Goal: Task Accomplishment & Management: Use online tool/utility

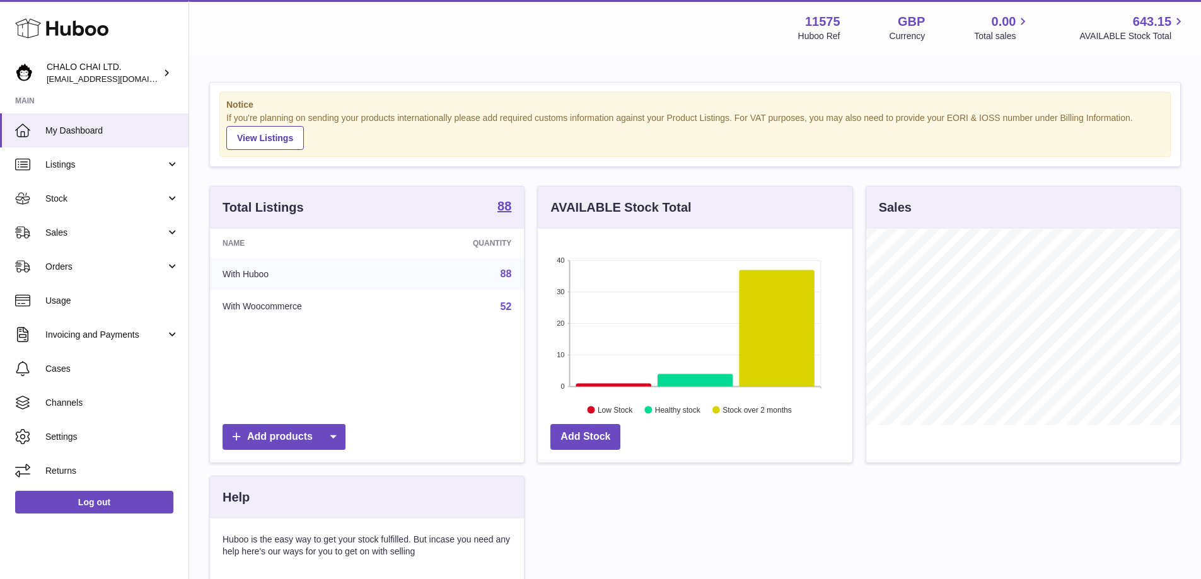
scroll to position [197, 314]
click at [59, 235] on span "Sales" at bounding box center [105, 233] width 120 height 12
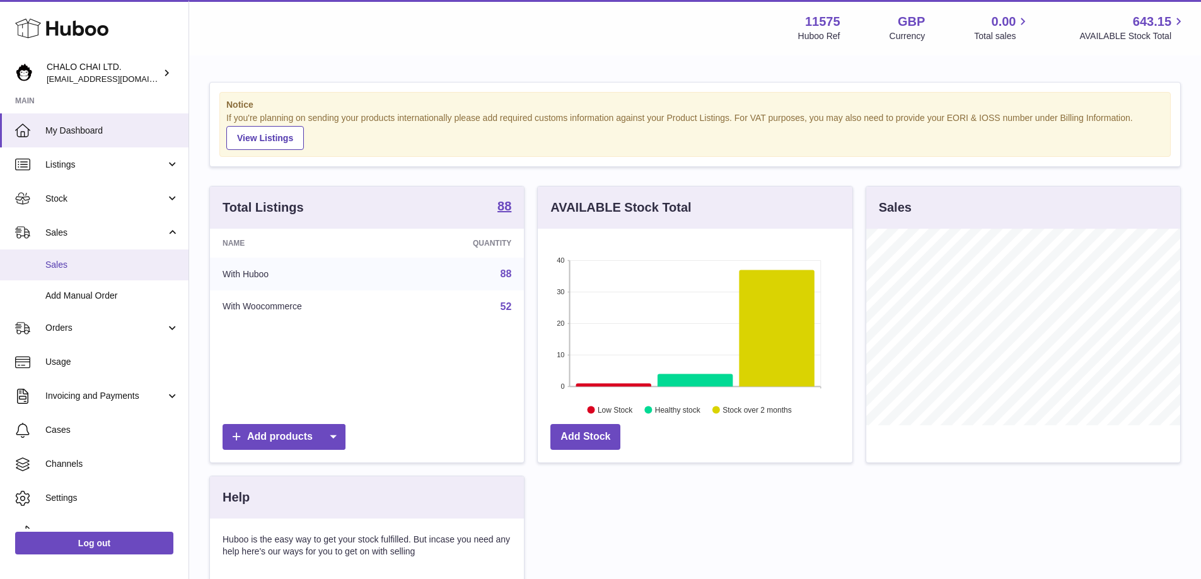
click at [76, 272] on link "Sales" at bounding box center [94, 265] width 188 height 31
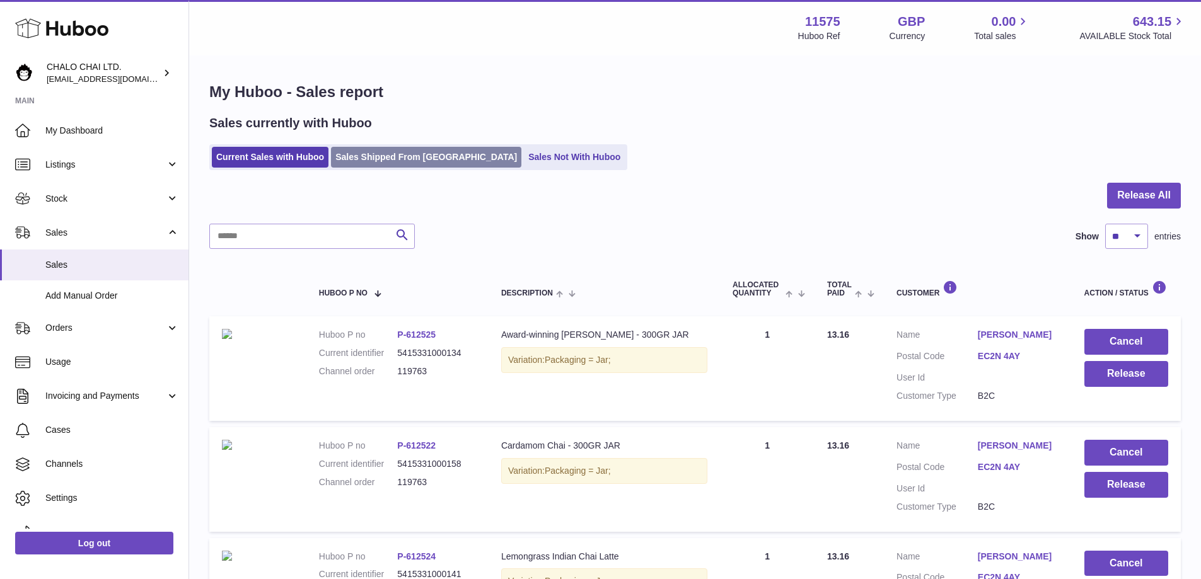
click at [406, 164] on link "Sales Shipped From Huboo" at bounding box center [426, 157] width 190 height 21
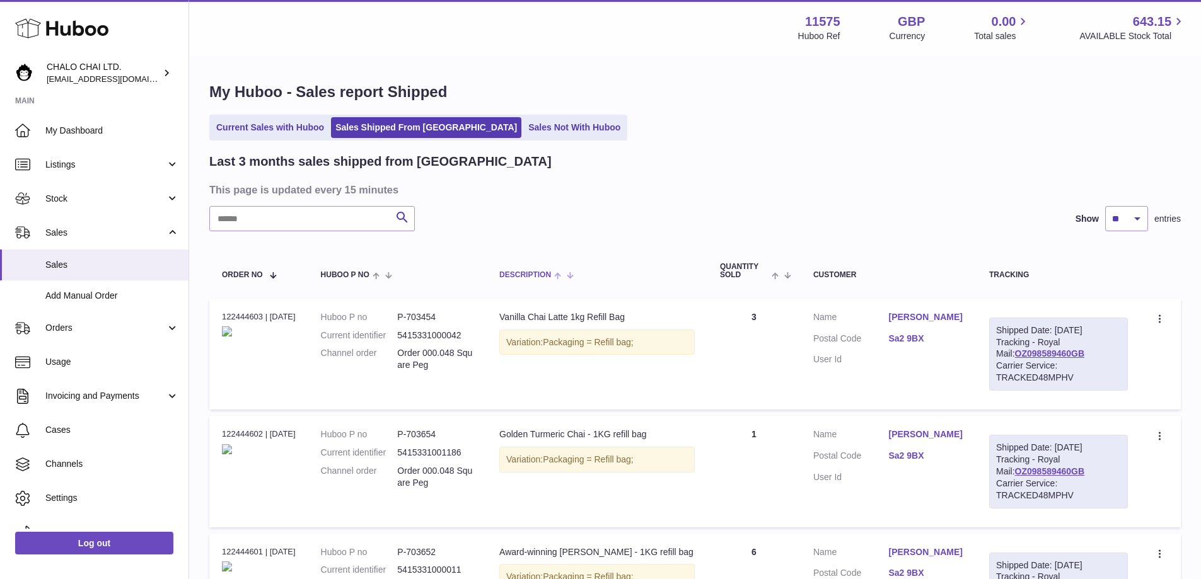
scroll to position [63, 0]
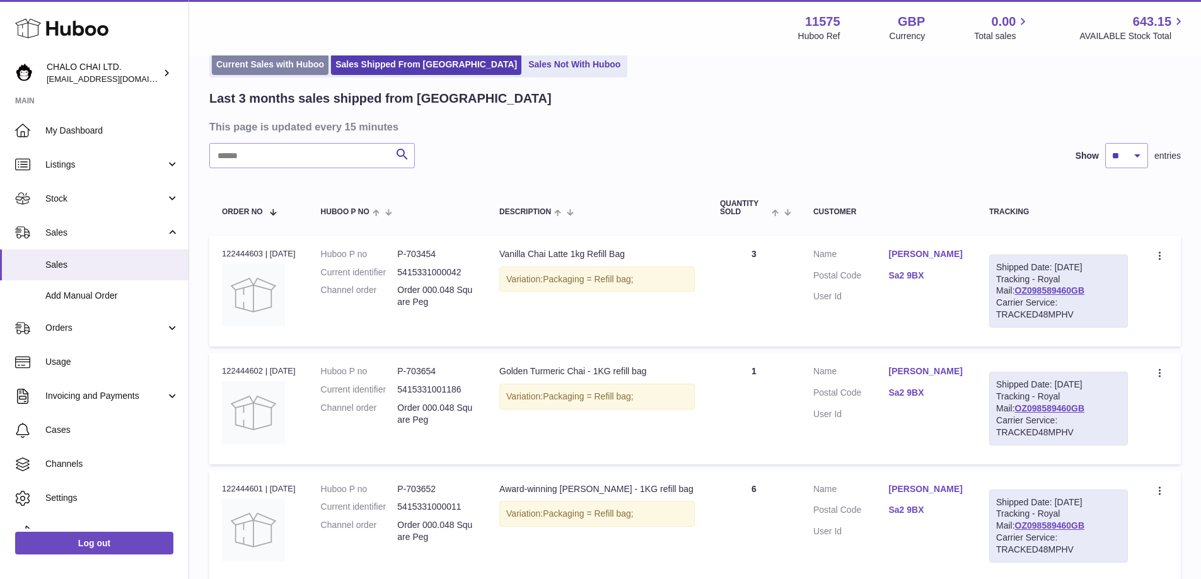
click at [292, 65] on link "Current Sales with Huboo" at bounding box center [270, 64] width 117 height 21
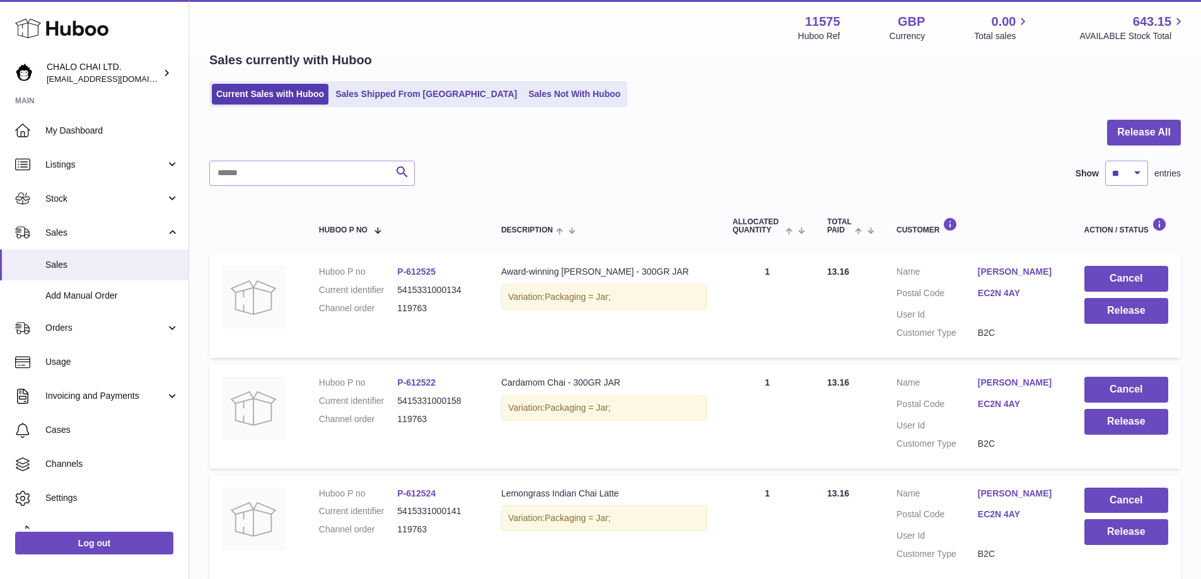
scroll to position [126, 0]
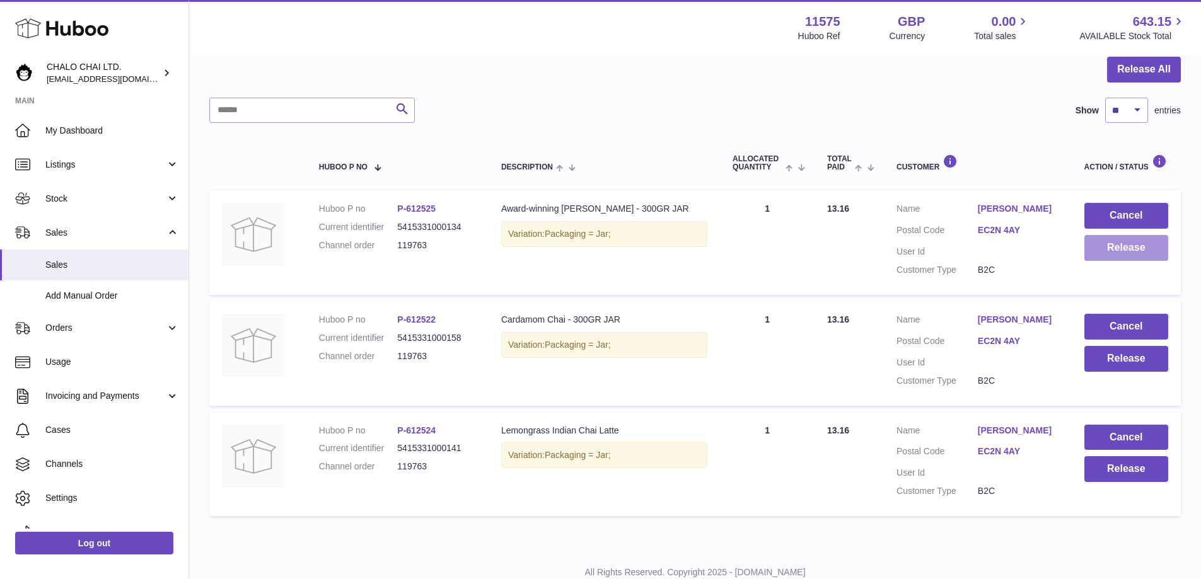
click at [1124, 250] on button "Release" at bounding box center [1126, 248] width 84 height 26
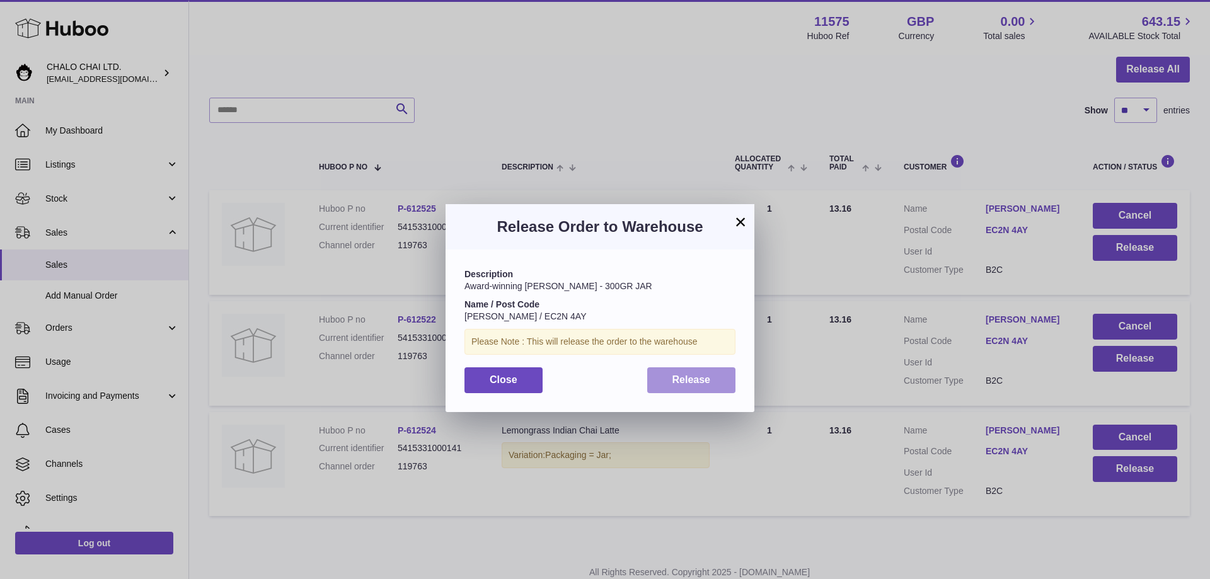
drag, startPoint x: 697, startPoint y: 381, endPoint x: 780, endPoint y: 366, distance: 84.1
click at [698, 381] on span "Release" at bounding box center [691, 379] width 38 height 11
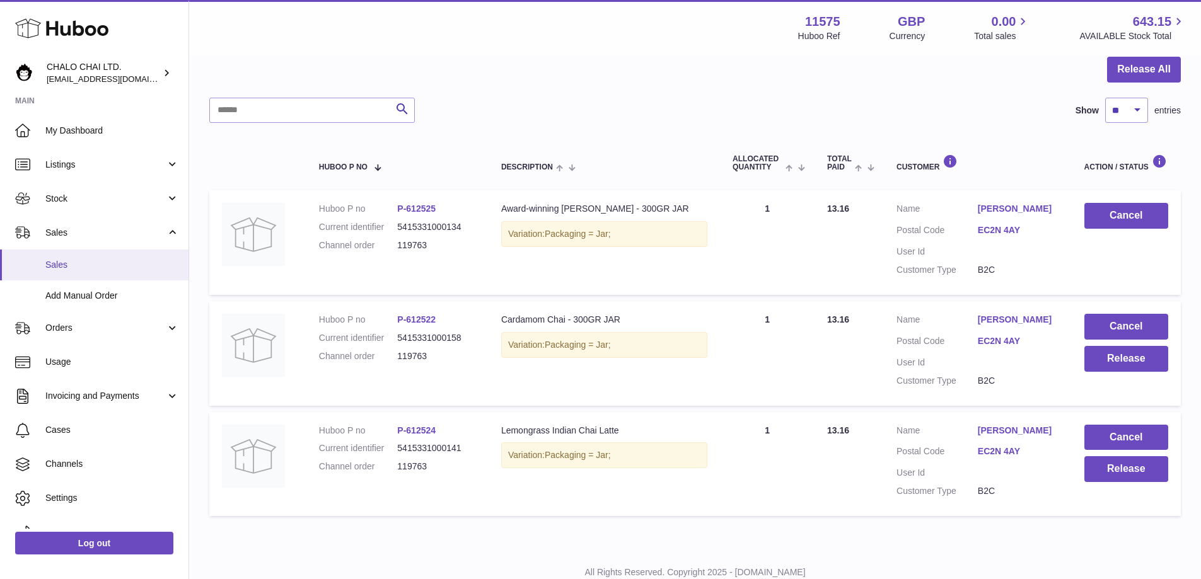
click at [72, 262] on span "Sales" at bounding box center [112, 265] width 134 height 12
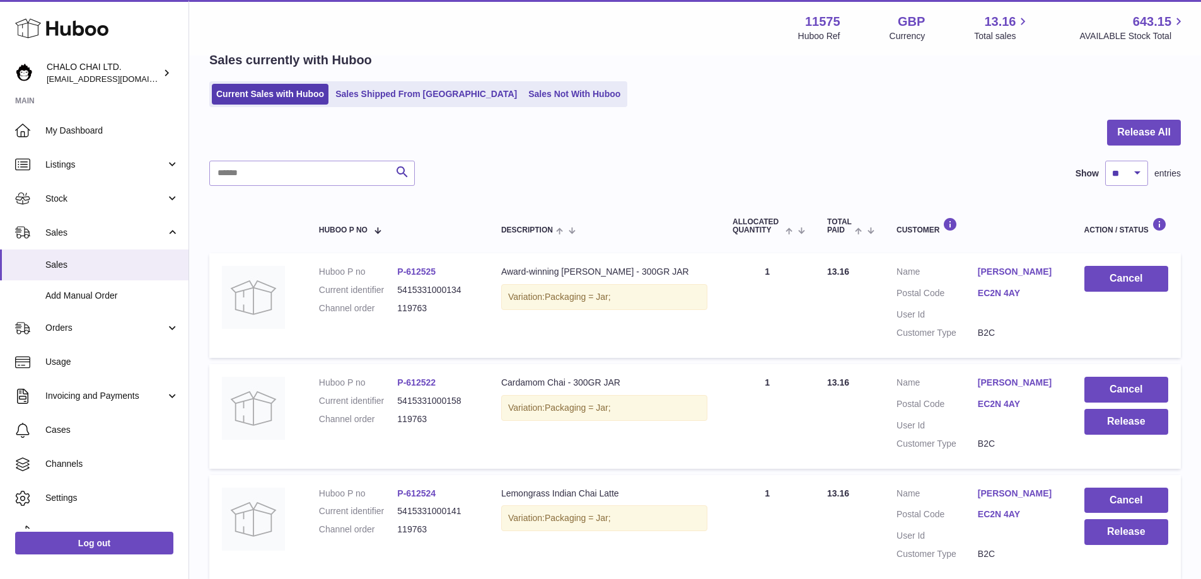
scroll to position [169, 0]
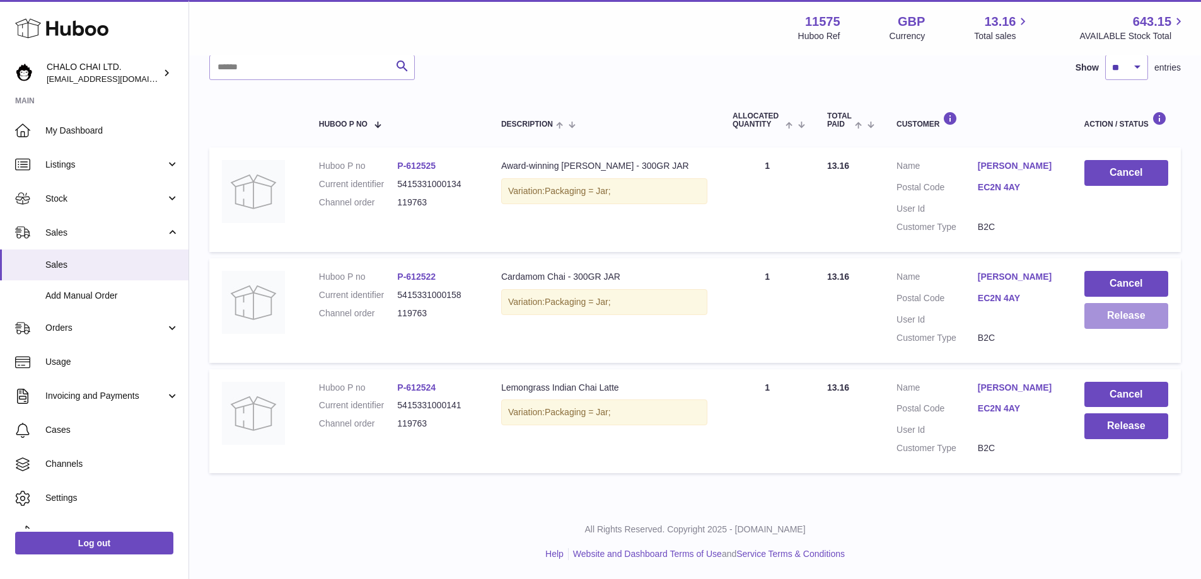
click at [1119, 318] on button "Release" at bounding box center [1126, 316] width 84 height 26
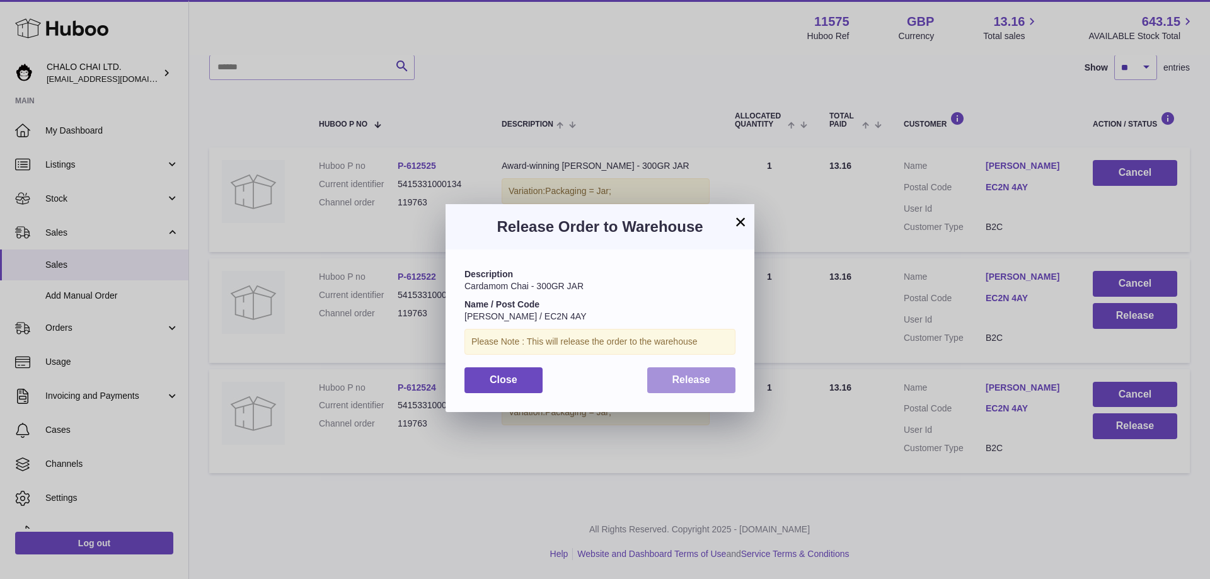
click at [699, 376] on span "Release" at bounding box center [691, 379] width 38 height 11
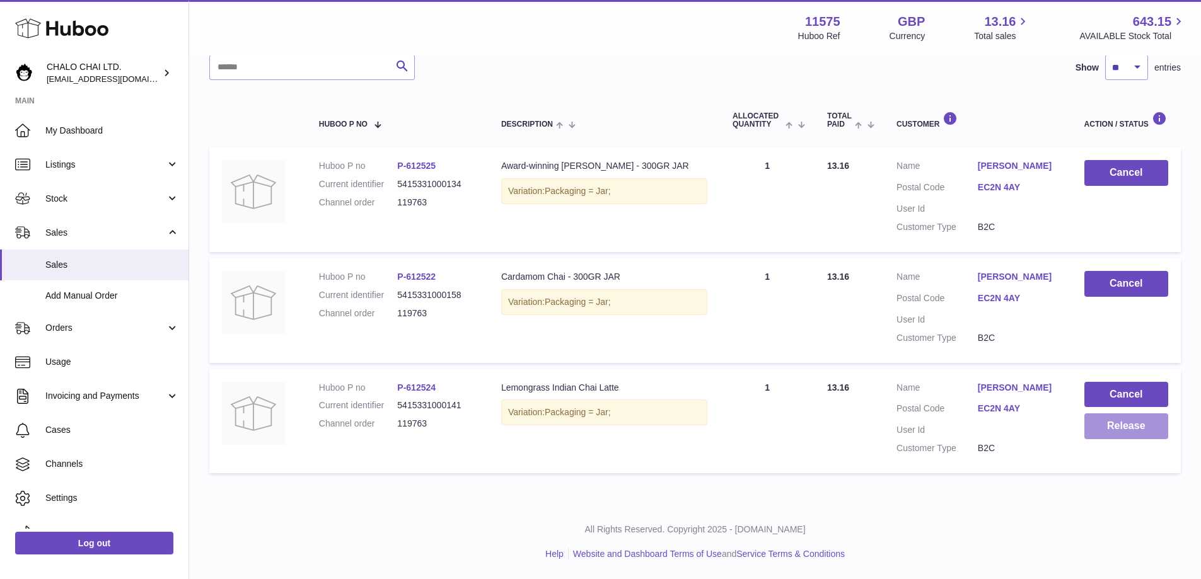
click at [1126, 423] on button "Release" at bounding box center [1126, 426] width 84 height 26
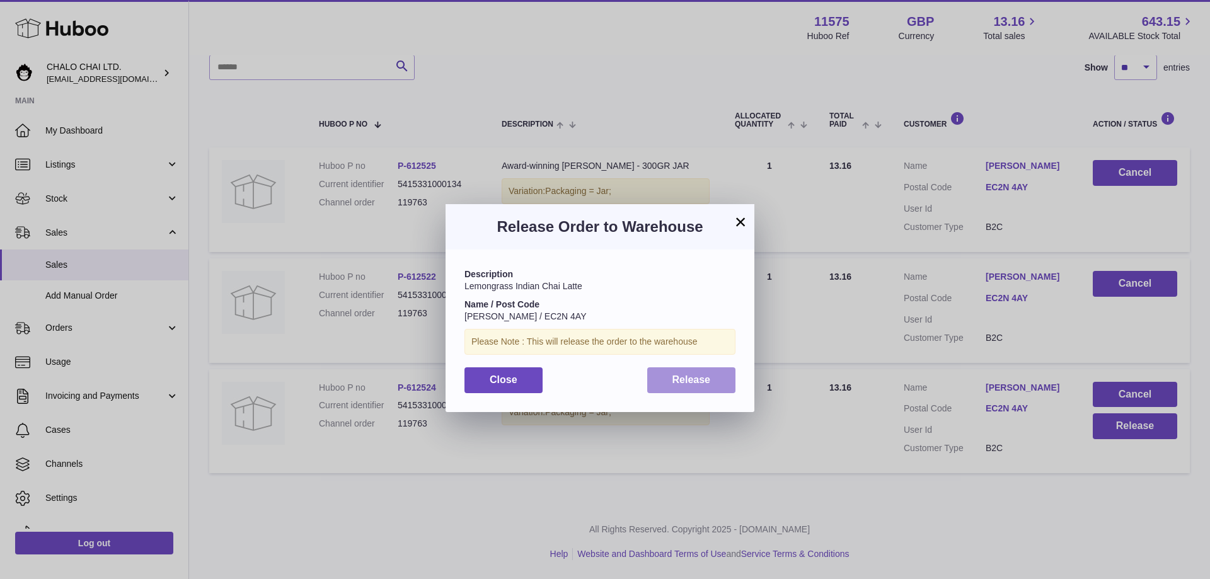
click at [705, 389] on button "Release" at bounding box center [691, 380] width 89 height 26
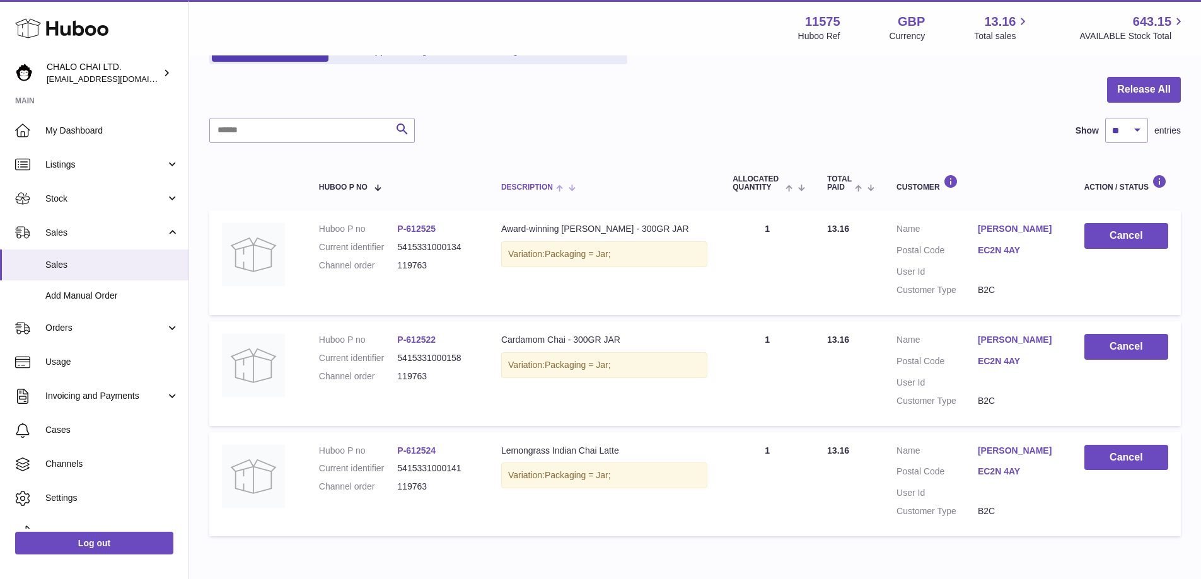
scroll to position [43, 0]
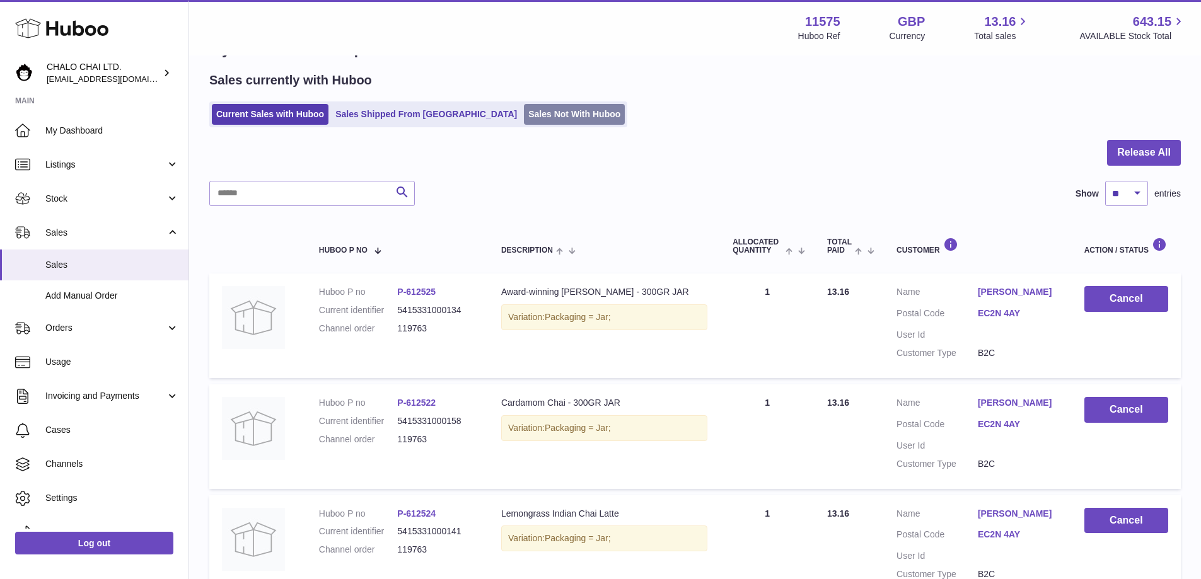
click at [524, 115] on link "Sales Not With Huboo" at bounding box center [574, 114] width 101 height 21
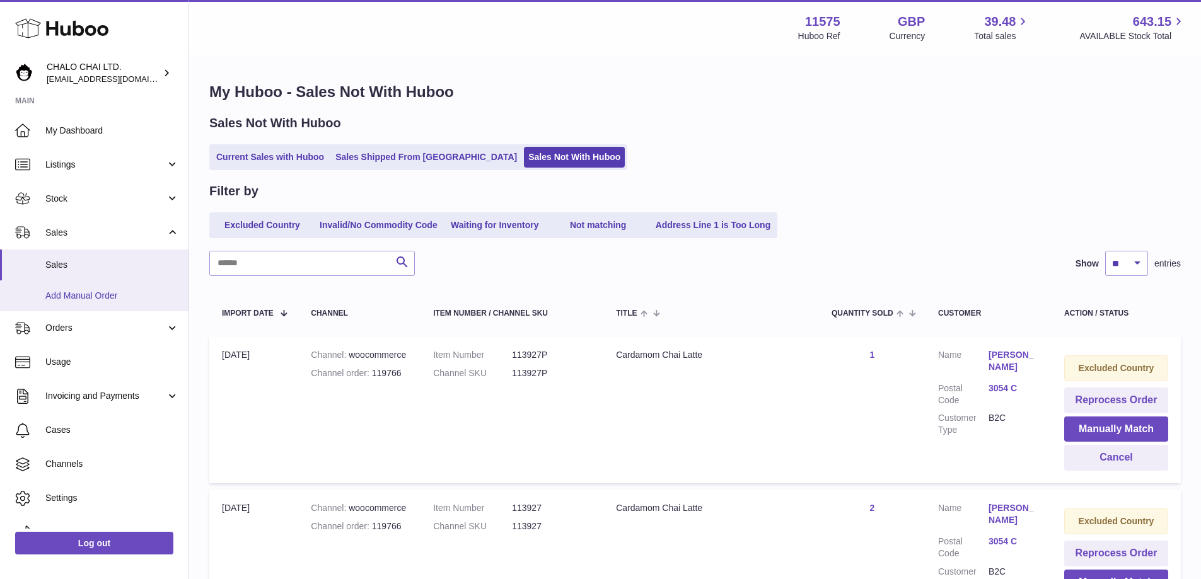
click at [108, 296] on span "Add Manual Order" at bounding box center [112, 296] width 134 height 12
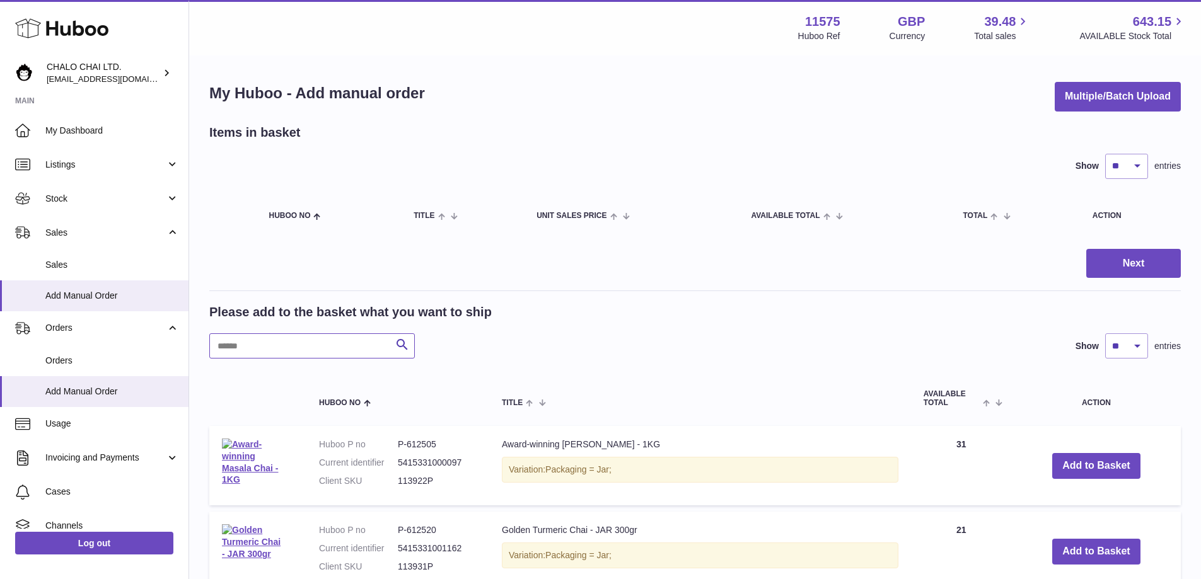
click at [293, 346] on input "text" at bounding box center [311, 345] width 205 height 25
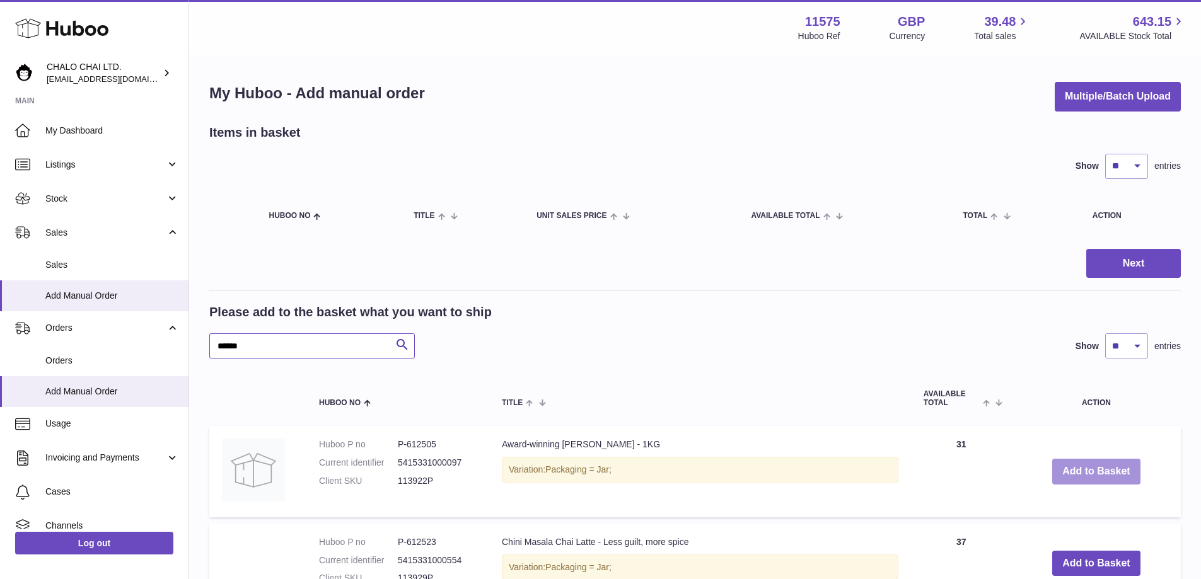
type input "******"
click at [1075, 462] on button "Add to Basket" at bounding box center [1096, 472] width 88 height 26
